Goal: Information Seeking & Learning: Learn about a topic

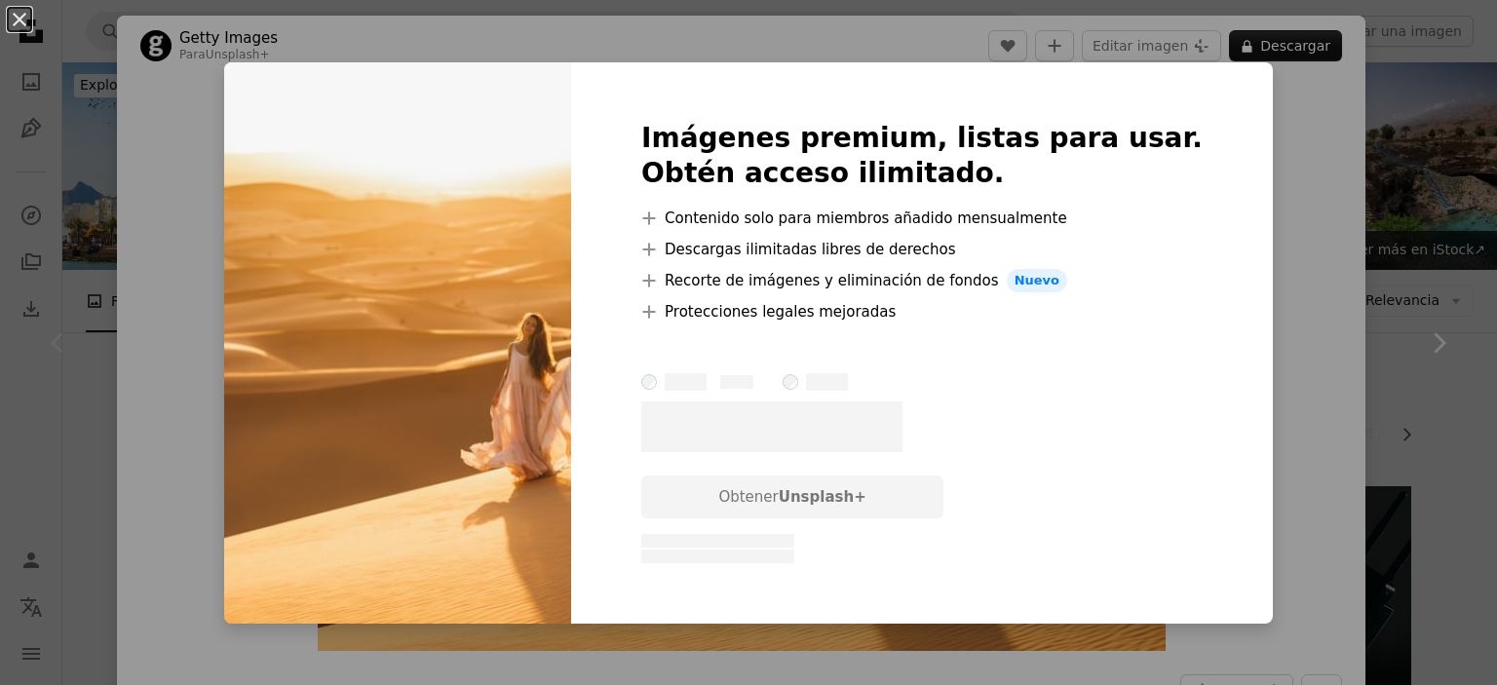
scroll to position [390, 0]
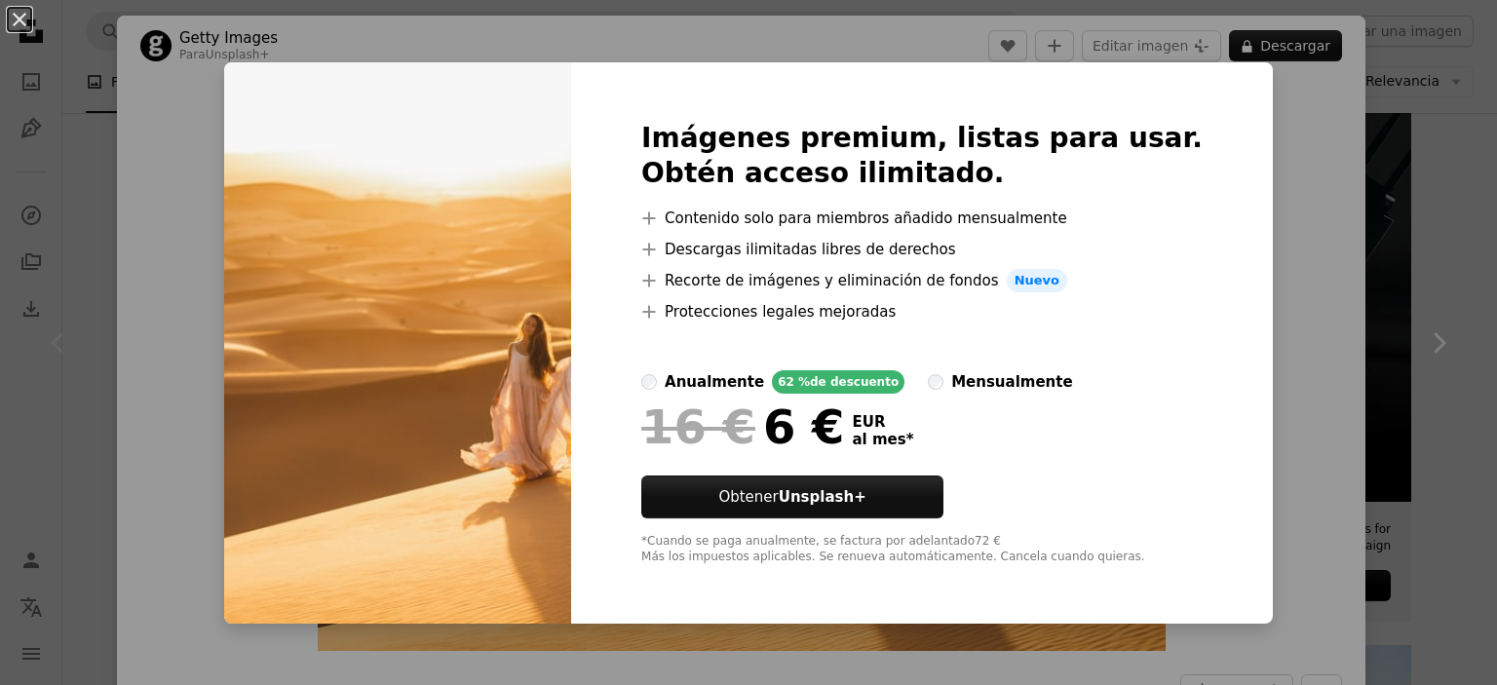
click at [1264, 350] on div "An X shape Imágenes premium, listas para usar. Obtén acceso ilimitado. A plus s…" at bounding box center [748, 342] width 1497 height 685
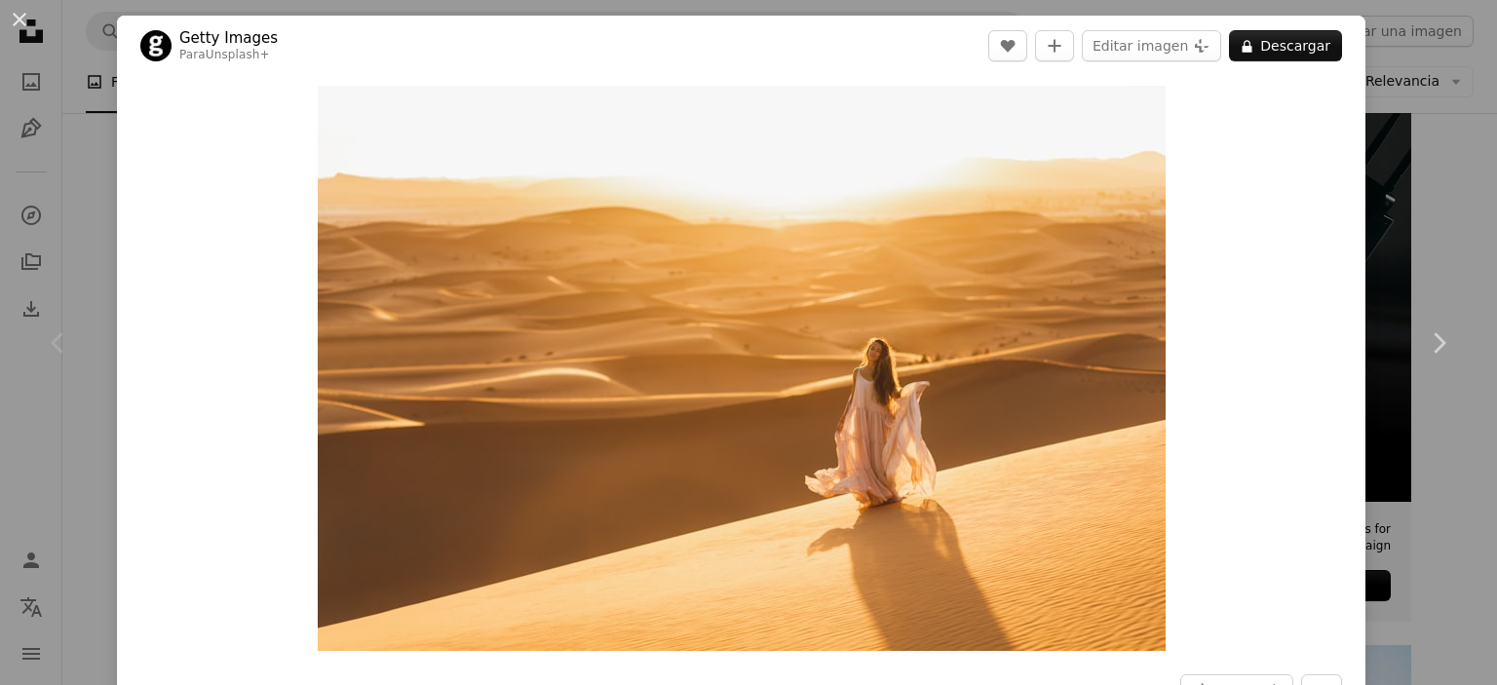
click at [211, 163] on div "Zoom in" at bounding box center [741, 368] width 1249 height 585
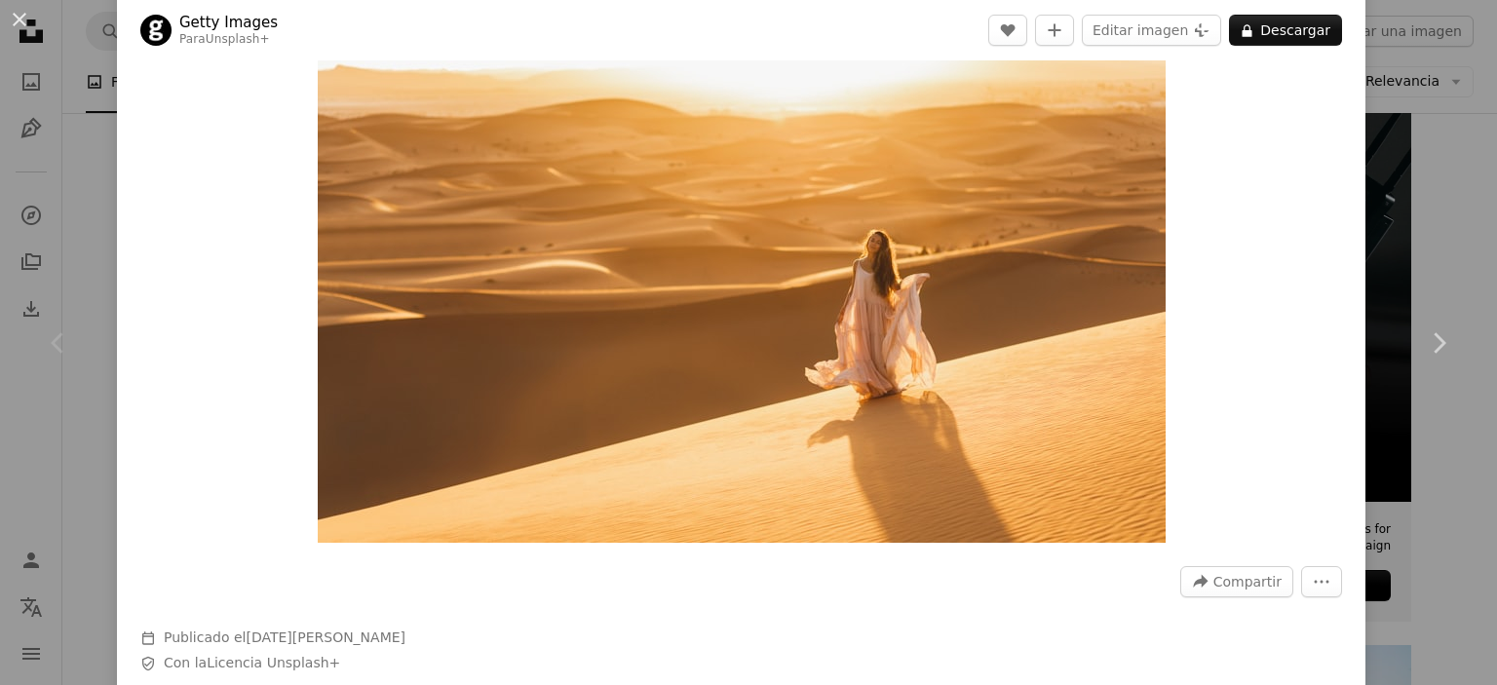
scroll to position [292, 0]
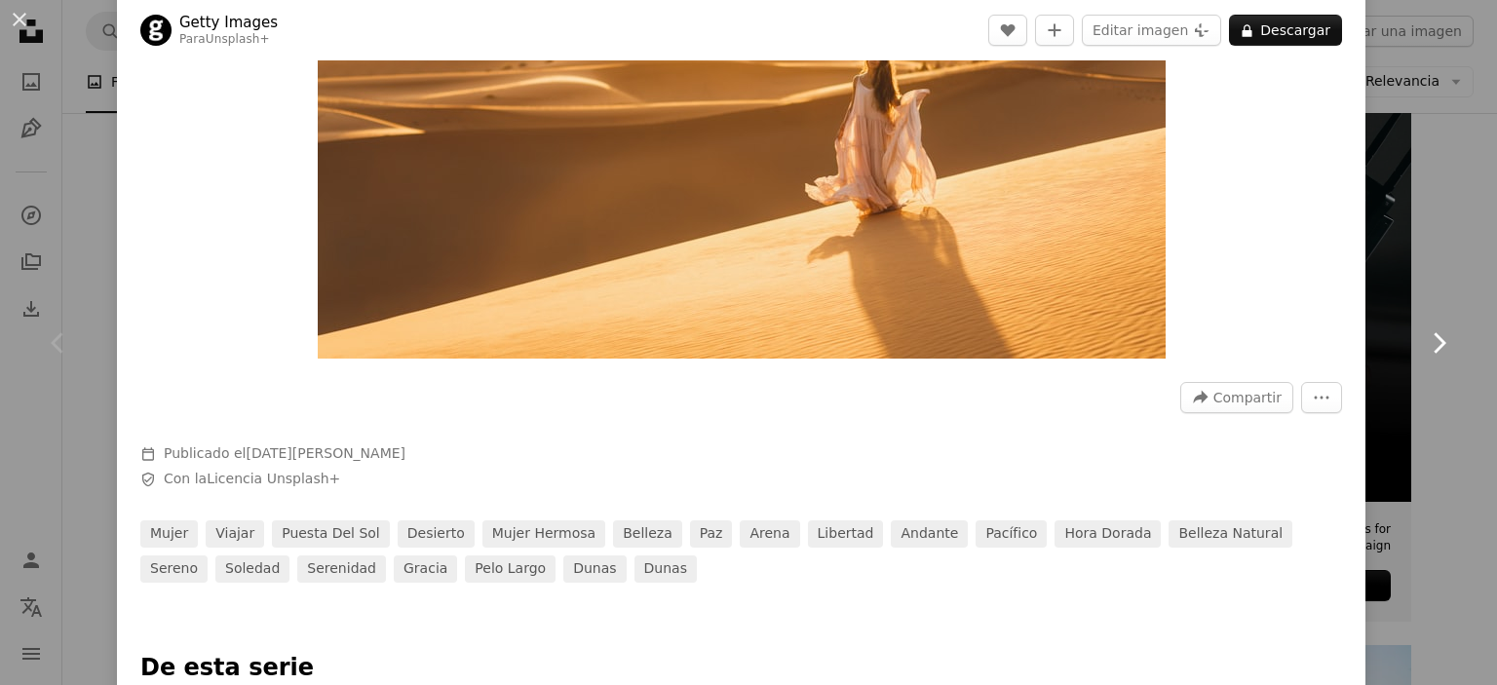
click at [1434, 397] on link "Chevron right" at bounding box center [1438, 343] width 117 height 187
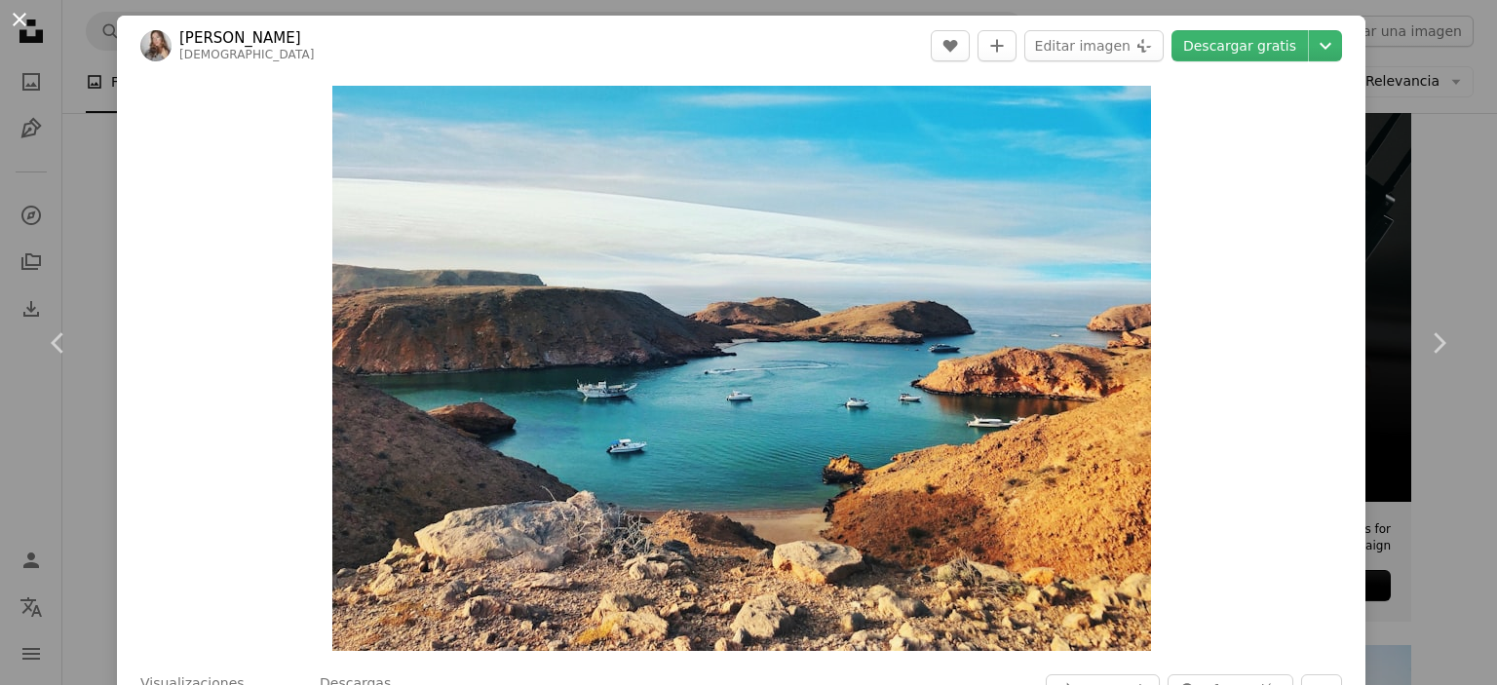
click at [18, 22] on button "An X shape" at bounding box center [19, 19] width 23 height 23
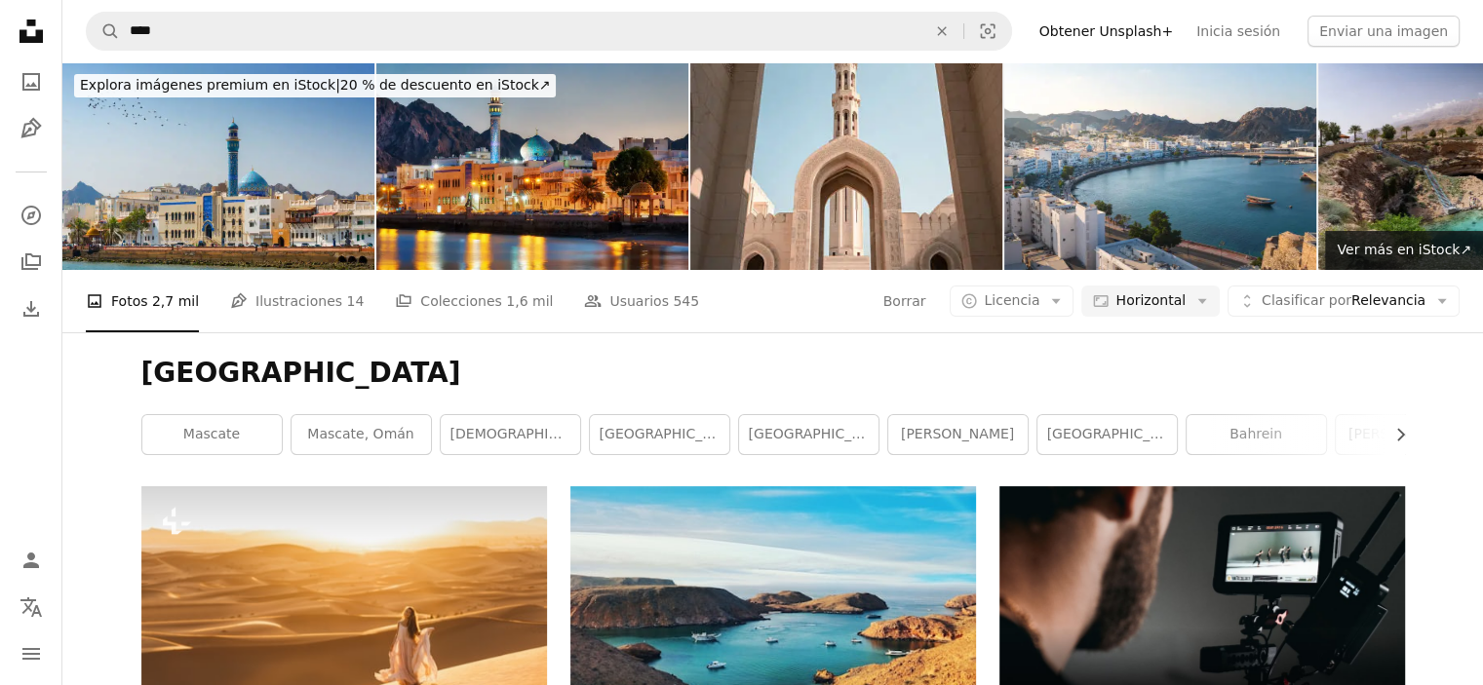
click at [160, 302] on li "A photo Fotos 2,7 mil" at bounding box center [142, 301] width 113 height 62
click at [97, 299] on li "A photo Fotos 2,7 mil" at bounding box center [142, 301] width 113 height 62
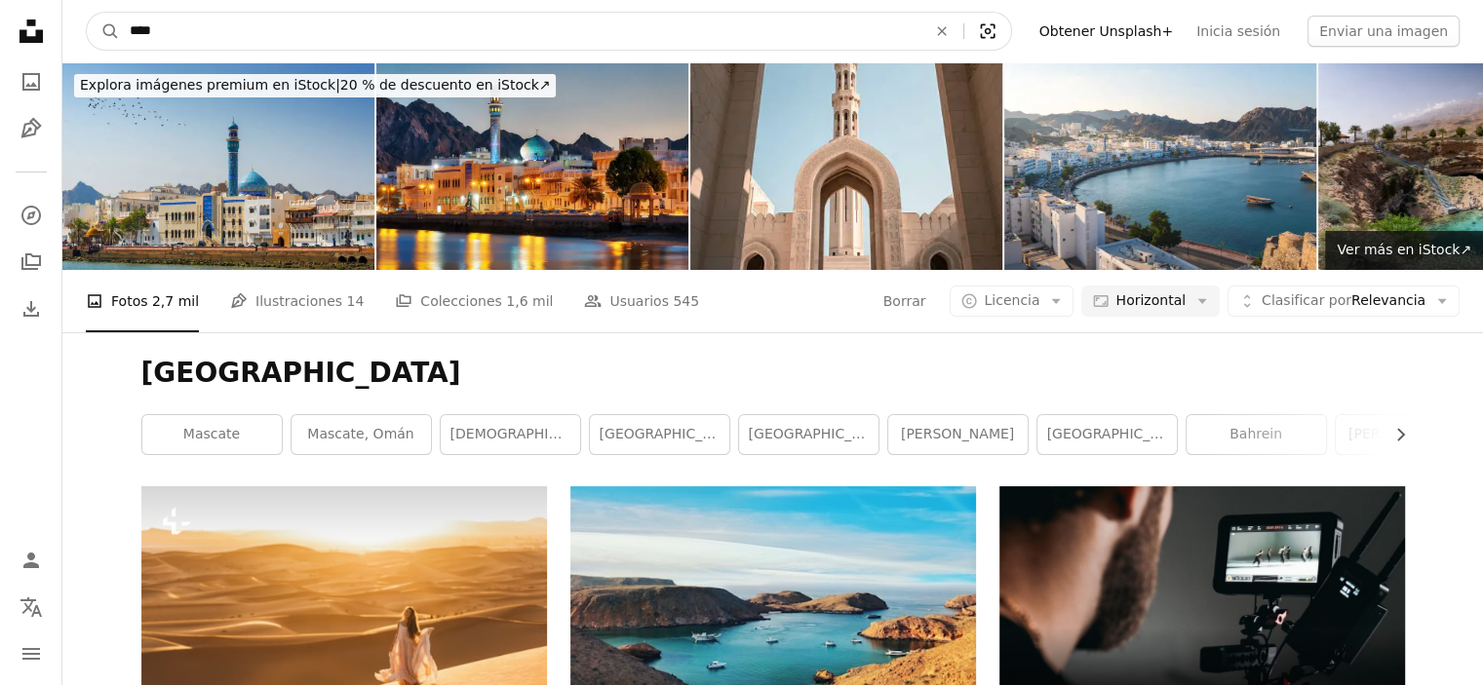
click at [1011, 26] on icon "Visual search" at bounding box center [987, 30] width 47 height 19
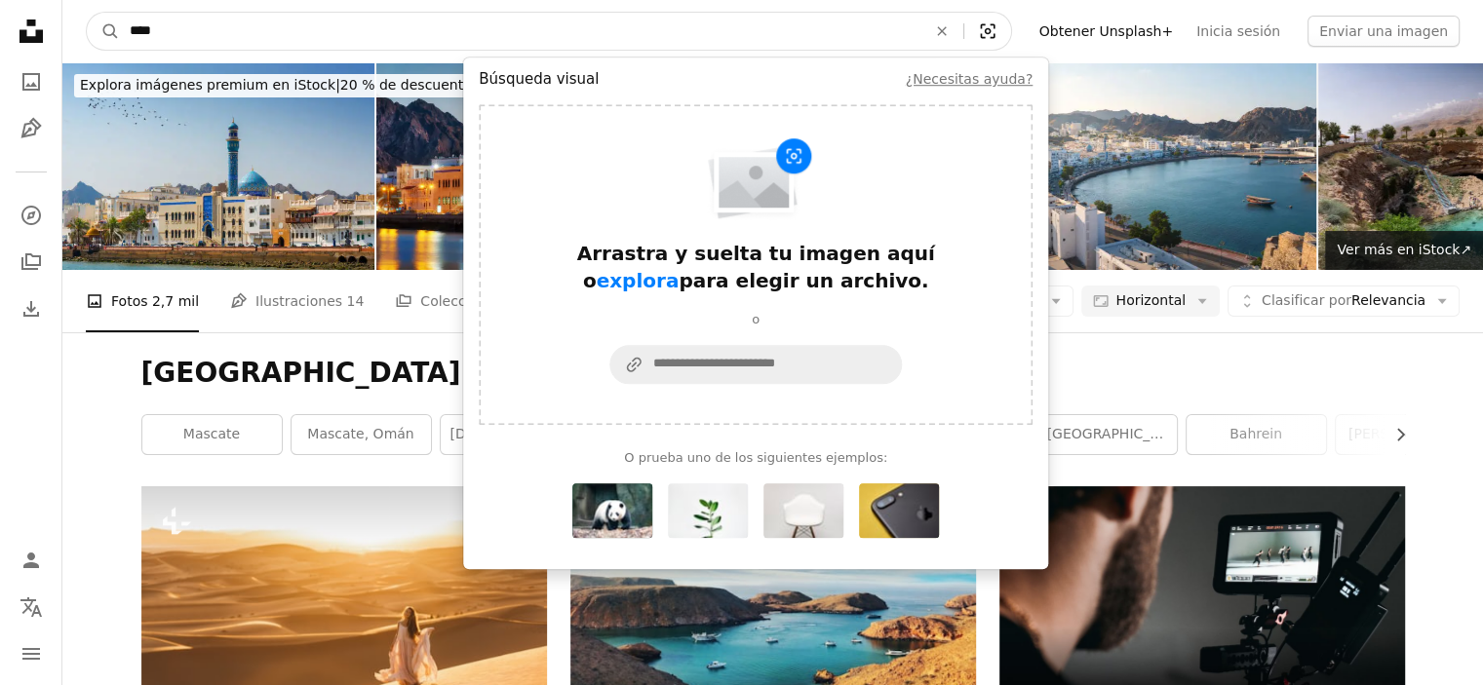
click at [1011, 26] on icon "Visual search" at bounding box center [987, 30] width 47 height 19
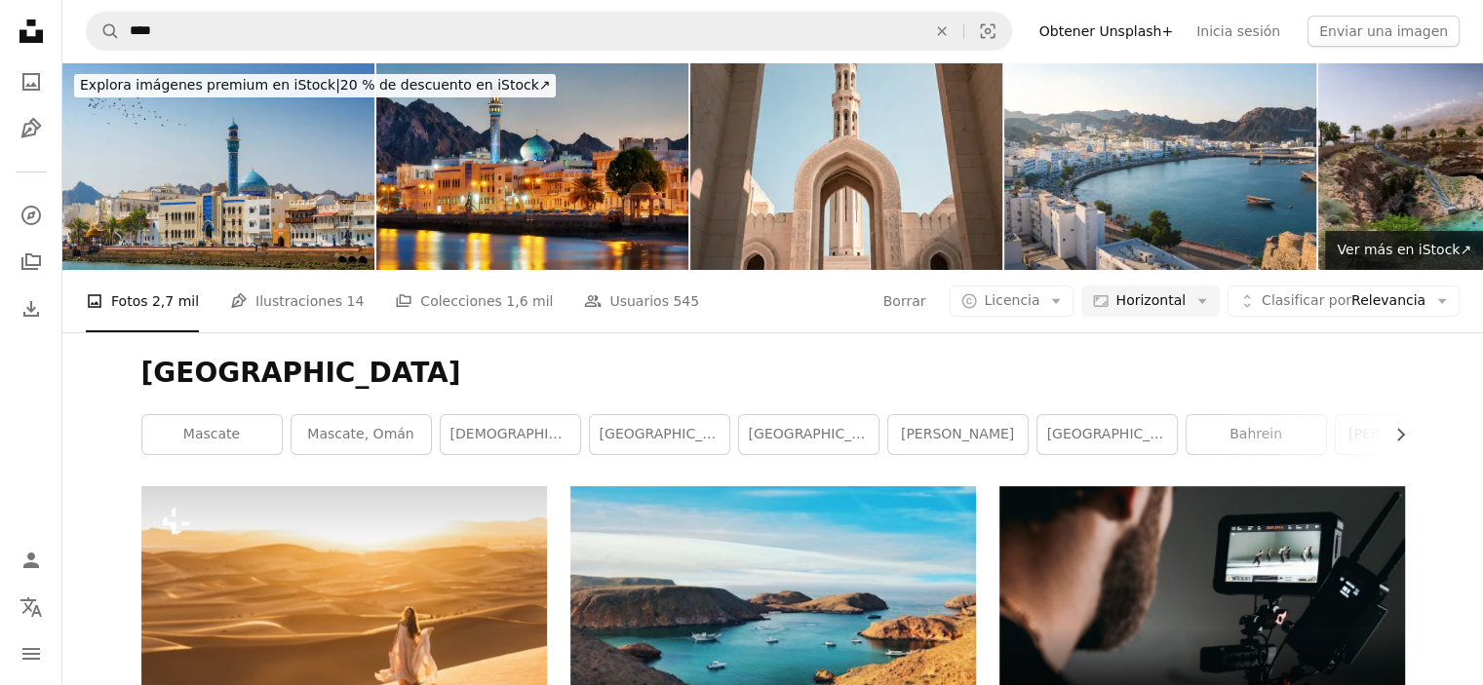
click at [150, 301] on li "A photo Fotos 2,7 mil" at bounding box center [142, 301] width 113 height 62
